Goal: Purchase product/service

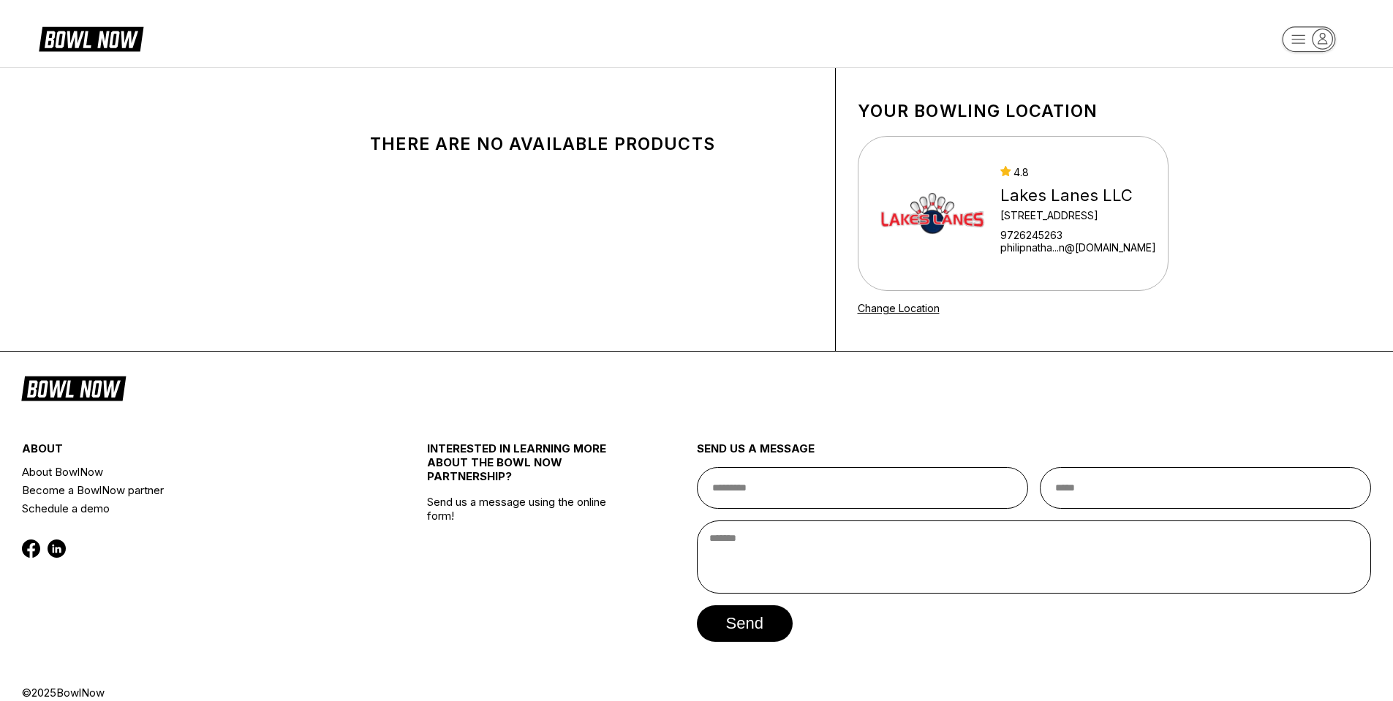
click at [996, 197] on div "[GEOGRAPHIC_DATA] LLC [STREET_ADDRESS][GEOGRAPHIC_DATA]...n@[DOMAIN_NAME]" at bounding box center [1017, 214] width 279 height 110
click at [935, 216] on img at bounding box center [933, 214] width 110 height 110
drag, startPoint x: 739, startPoint y: 149, endPoint x: 244, endPoint y: 157, distance: 496.0
click at [244, 157] on div "There are no available products Your bowling location [GEOGRAPHIC_DATA] LLC [ST…" at bounding box center [697, 209] width 951 height 283
click at [295, 156] on div "There are no available products" at bounding box center [543, 209] width 585 height 283
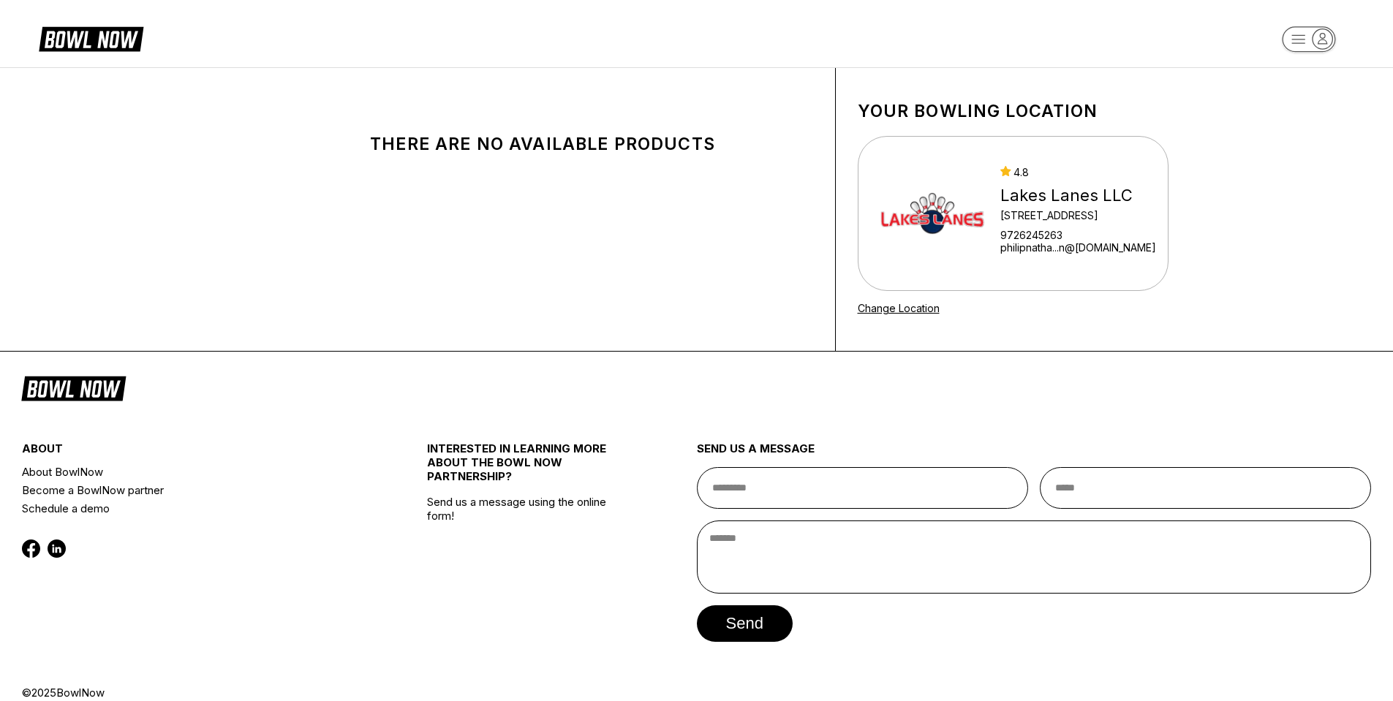
click at [73, 379] on icon at bounding box center [73, 388] width 105 height 28
